Goal: Complete application form: Complete application form

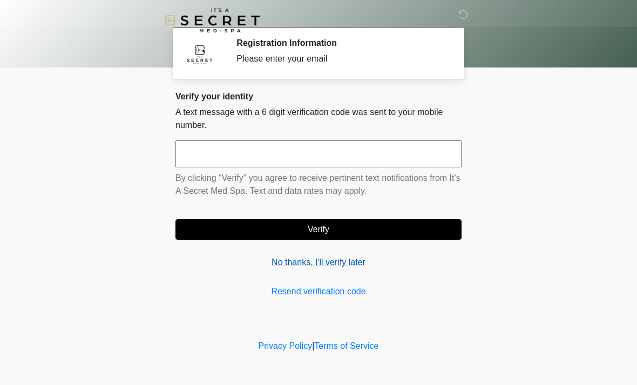
click at [335, 264] on link "No thanks, I'll verify later" at bounding box center [318, 262] width 286 height 13
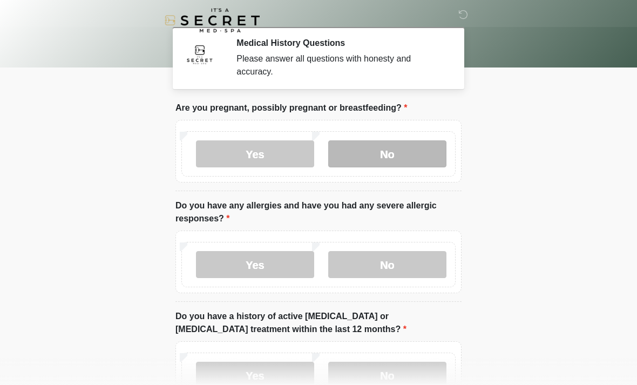
click at [414, 154] on label "No" at bounding box center [387, 153] width 118 height 27
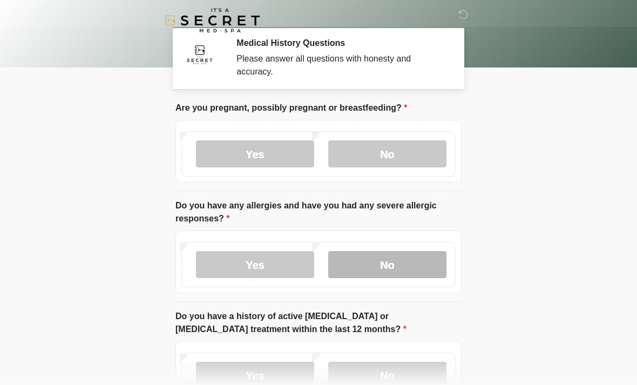
click at [421, 262] on label "No" at bounding box center [387, 264] width 118 height 27
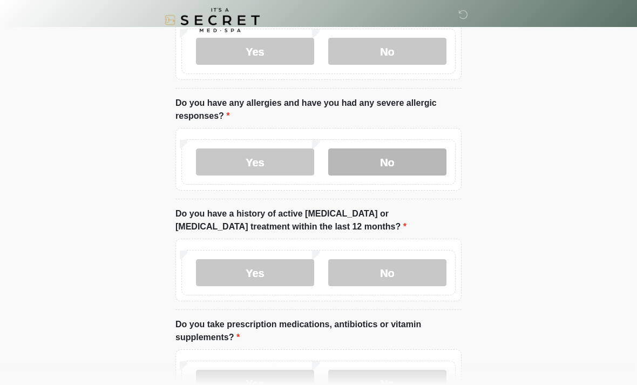
scroll to position [106, 0]
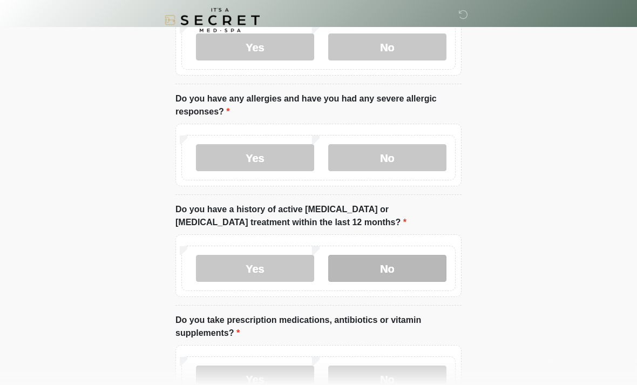
click at [406, 267] on label "No" at bounding box center [387, 268] width 118 height 27
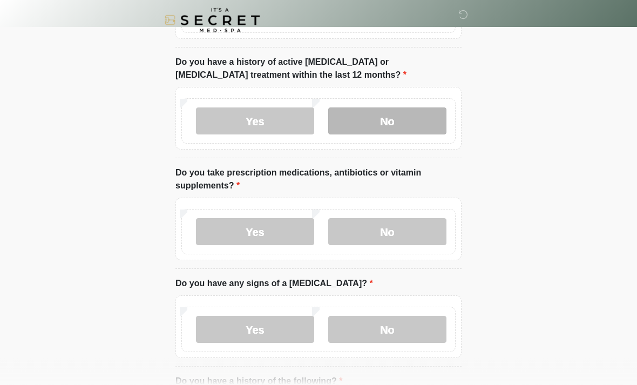
scroll to position [259, 0]
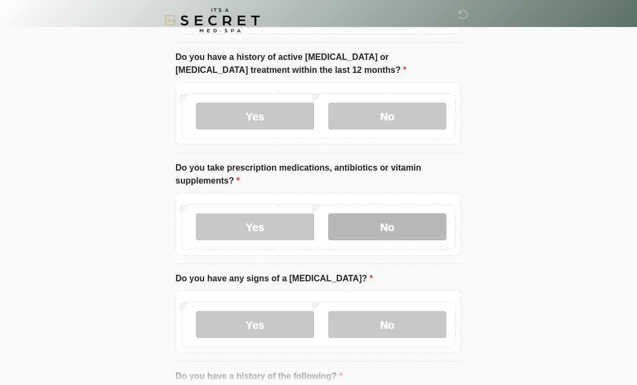
click at [418, 223] on label "No" at bounding box center [387, 226] width 118 height 27
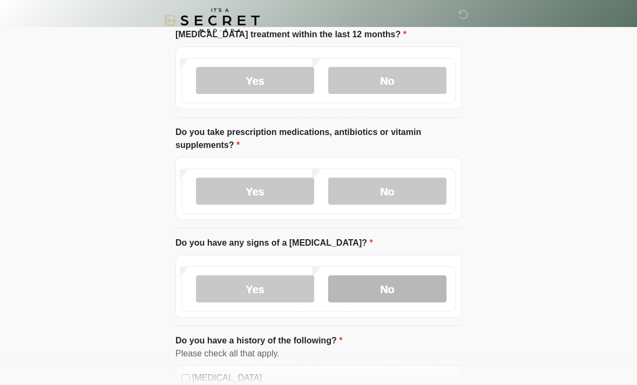
click at [425, 289] on label "No" at bounding box center [387, 288] width 118 height 27
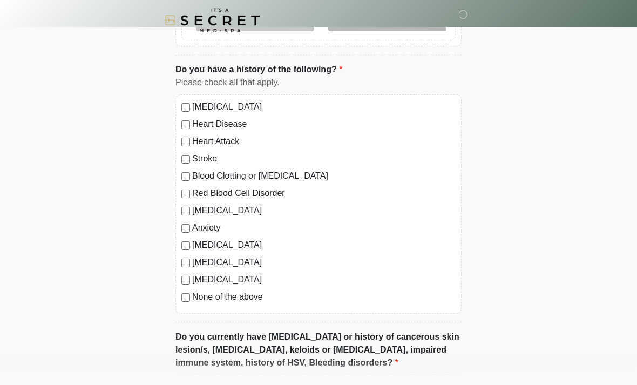
scroll to position [567, 0]
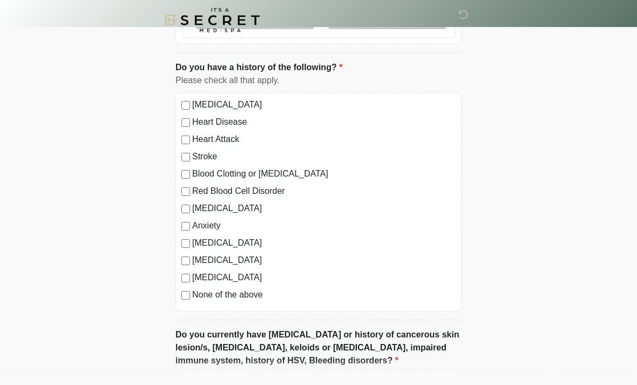
click at [241, 299] on label "None of the above" at bounding box center [323, 295] width 263 height 13
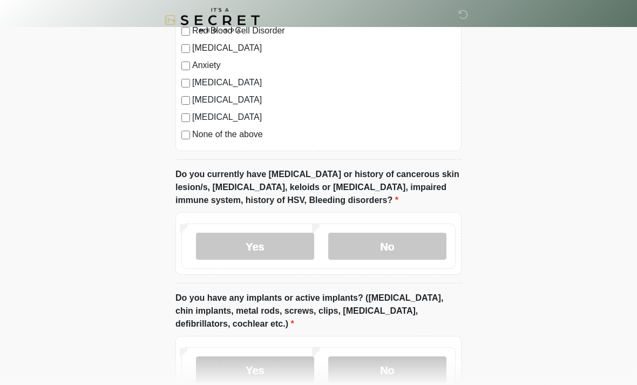
scroll to position [730, 0]
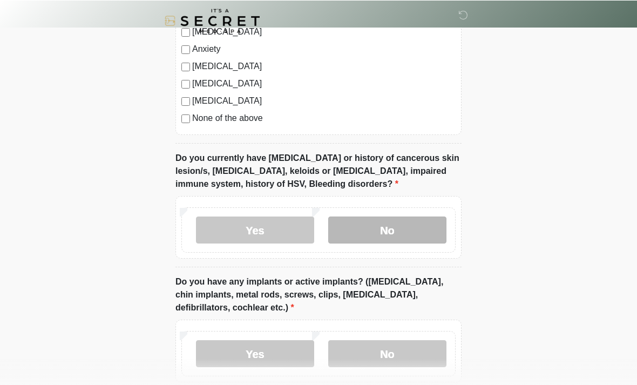
click at [413, 231] on label "No" at bounding box center [387, 229] width 118 height 27
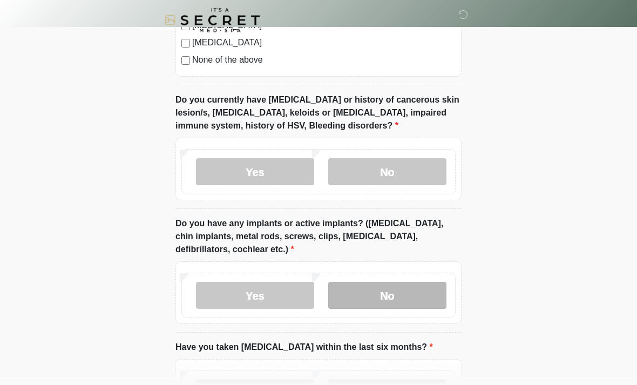
click at [420, 300] on label "No" at bounding box center [387, 295] width 118 height 27
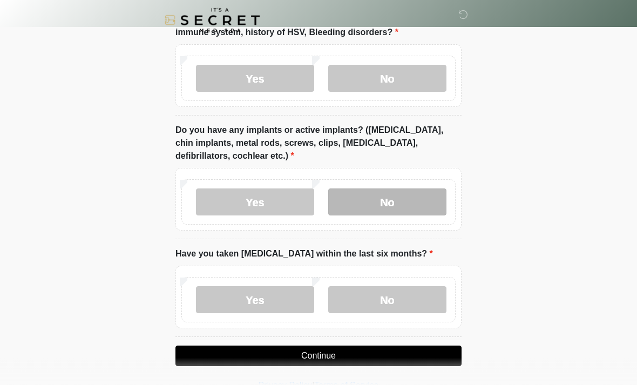
scroll to position [898, 0]
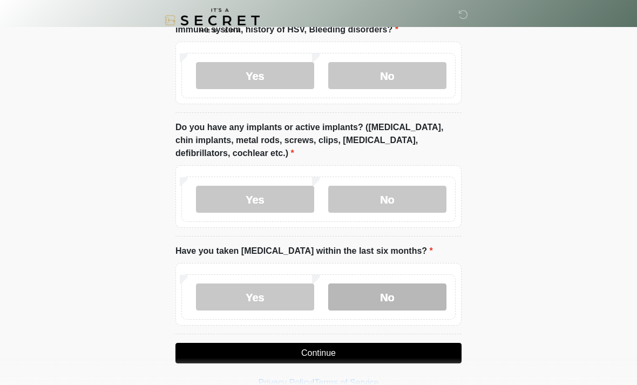
click at [376, 298] on label "No" at bounding box center [387, 296] width 118 height 27
click at [306, 345] on button "Continue" at bounding box center [318, 353] width 286 height 21
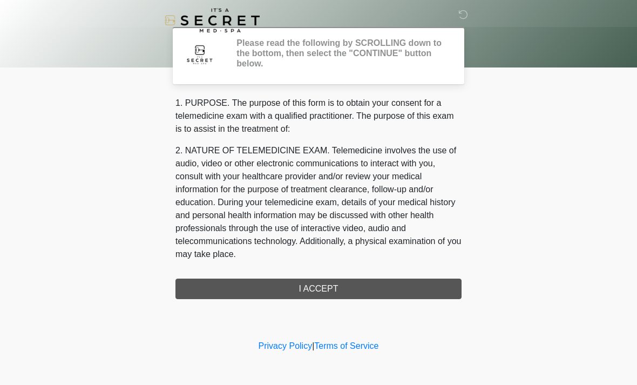
scroll to position [0, 0]
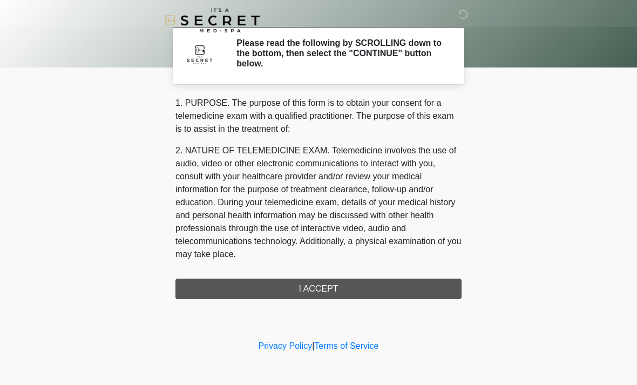
click at [402, 286] on div "1. PURPOSE. The purpose of this form is to obtain your consent for a telemedici…" at bounding box center [318, 198] width 286 height 202
click at [403, 283] on div "1. PURPOSE. The purpose of this form is to obtain your consent for a telemedici…" at bounding box center [318, 198] width 286 height 202
click at [381, 283] on div "1. PURPOSE. The purpose of this form is to obtain your consent for a telemedici…" at bounding box center [318, 198] width 286 height 202
click at [332, 292] on div "1. PURPOSE. The purpose of this form is to obtain your consent for a telemedici…" at bounding box center [318, 198] width 286 height 202
click at [322, 293] on div "1. PURPOSE. The purpose of this form is to obtain your consent for a telemedici…" at bounding box center [318, 198] width 286 height 202
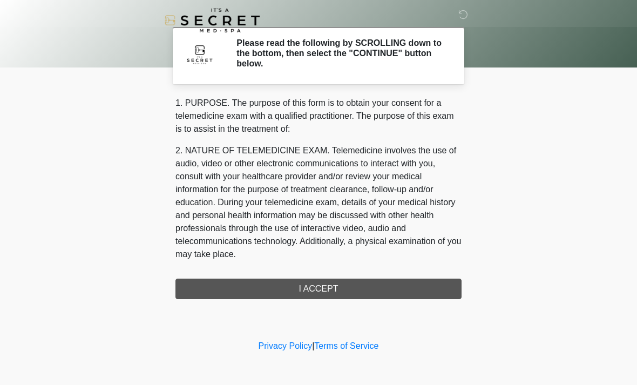
click at [324, 288] on div "1. PURPOSE. The purpose of this form is to obtain your consent for a telemedici…" at bounding box center [318, 198] width 286 height 202
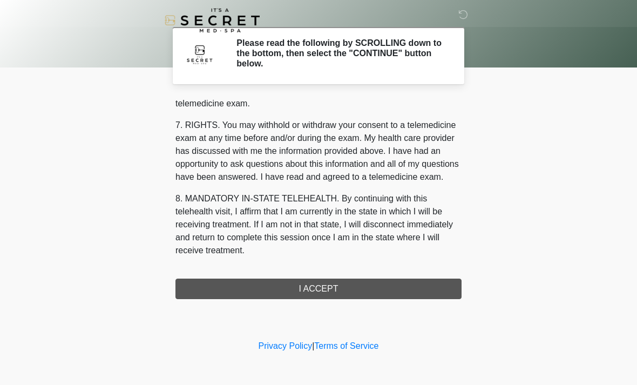
scroll to position [457, 0]
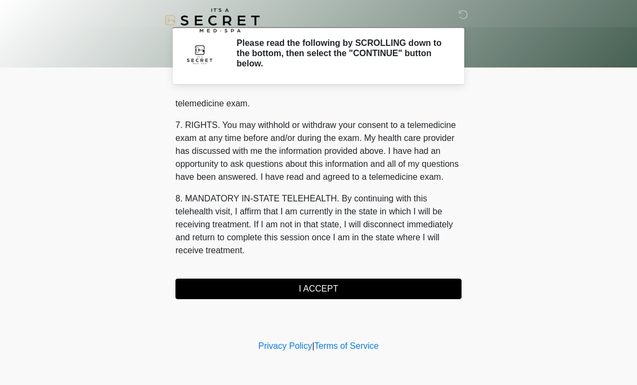
click at [338, 290] on button "I ACCEPT" at bounding box center [318, 288] width 286 height 21
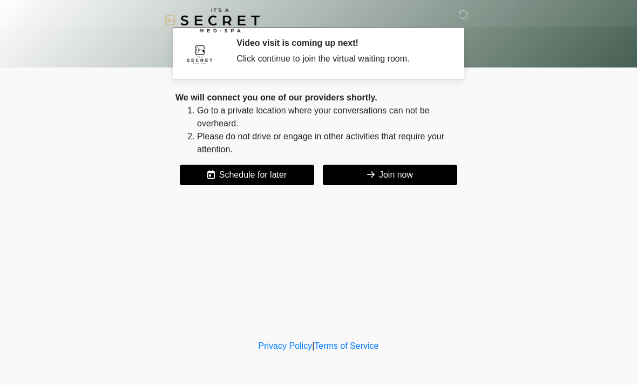
click at [410, 179] on button "Join now" at bounding box center [390, 175] width 134 height 21
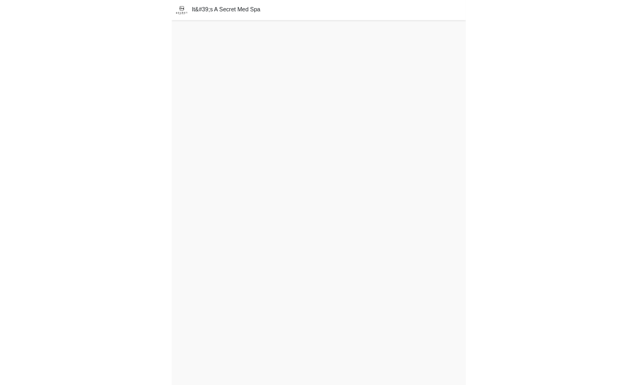
scroll to position [26, 0]
